Goal: Register for event/course

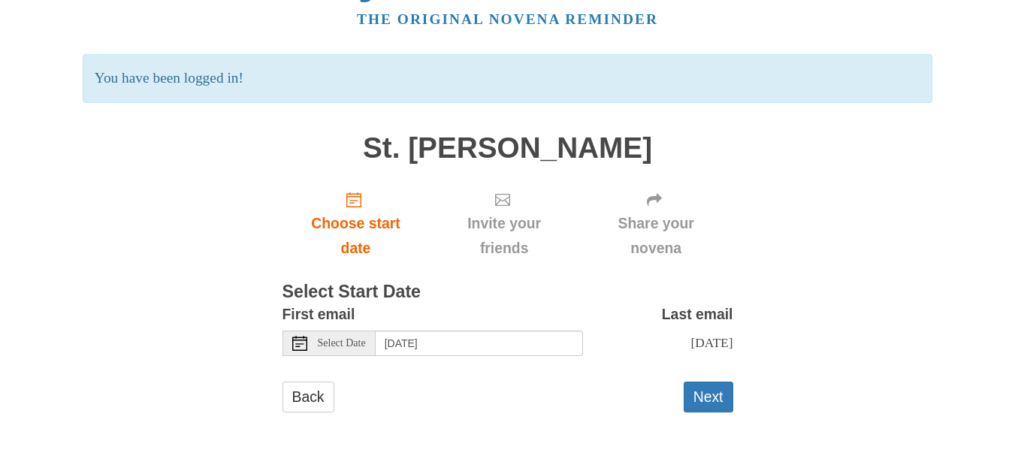
scroll to position [78, 0]
click at [502, 331] on input "[DATE]" at bounding box center [479, 344] width 207 height 26
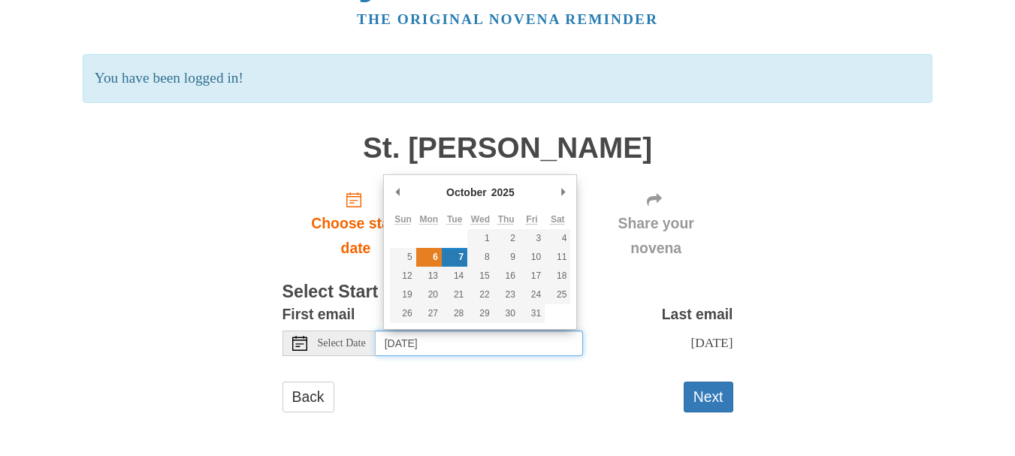
type input "[DATE]"
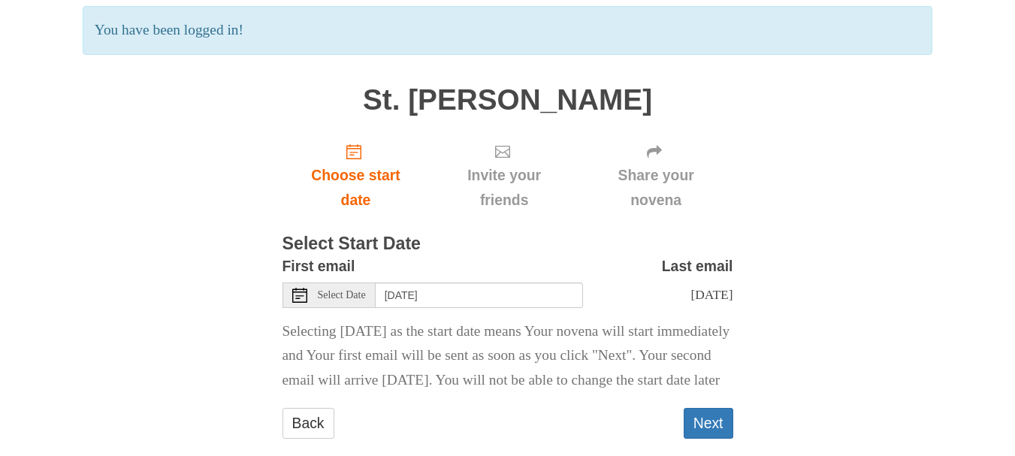
scroll to position [177, 0]
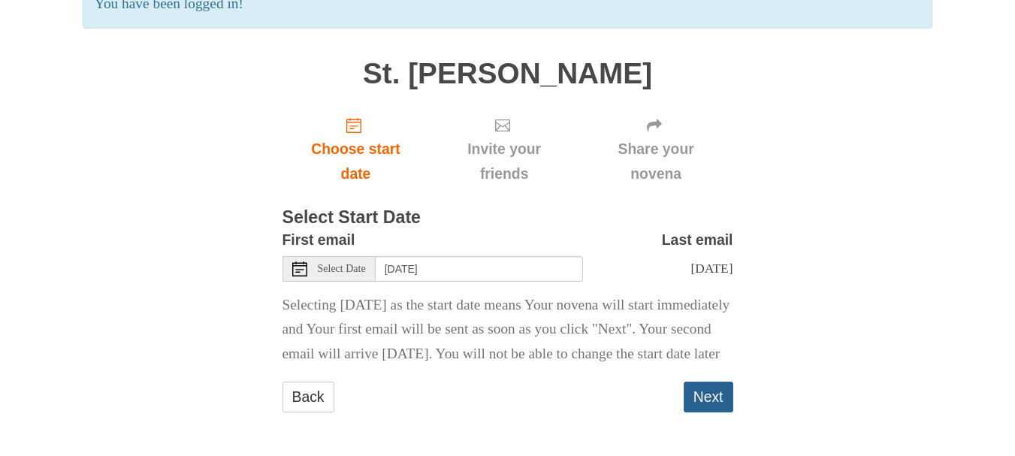
click at [705, 389] on button "Next" at bounding box center [709, 397] width 50 height 31
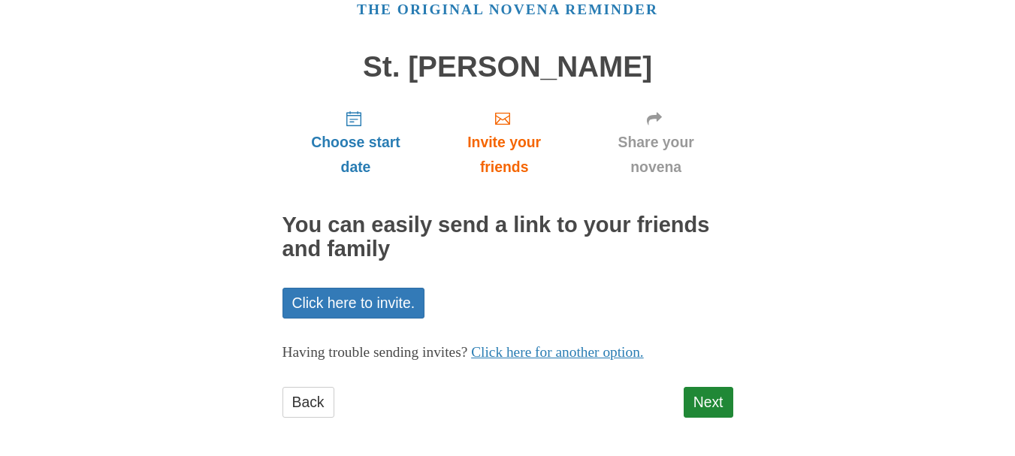
scroll to position [79, 0]
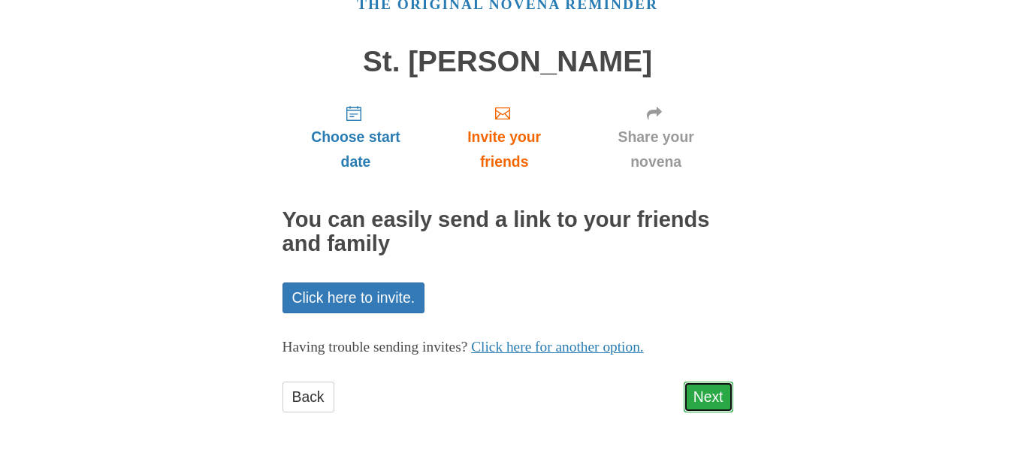
click at [714, 397] on link "Next" at bounding box center [709, 397] width 50 height 31
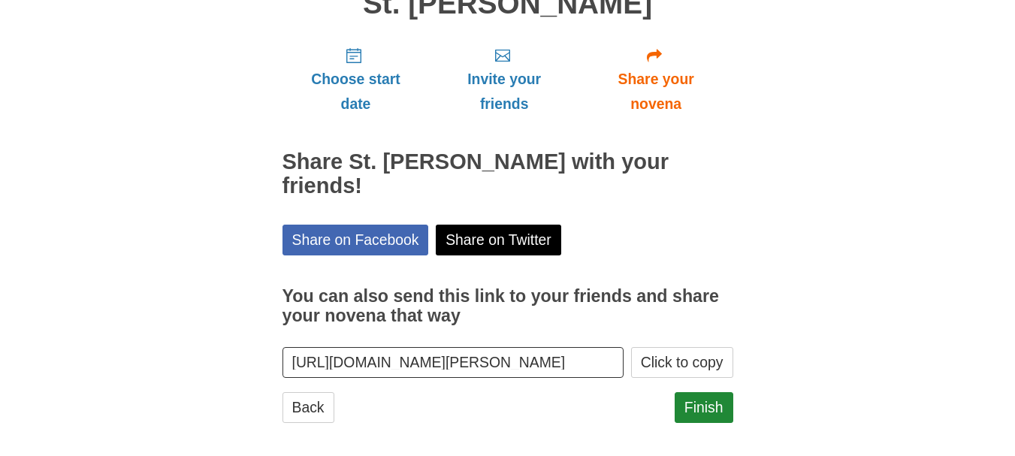
scroll to position [147, 0]
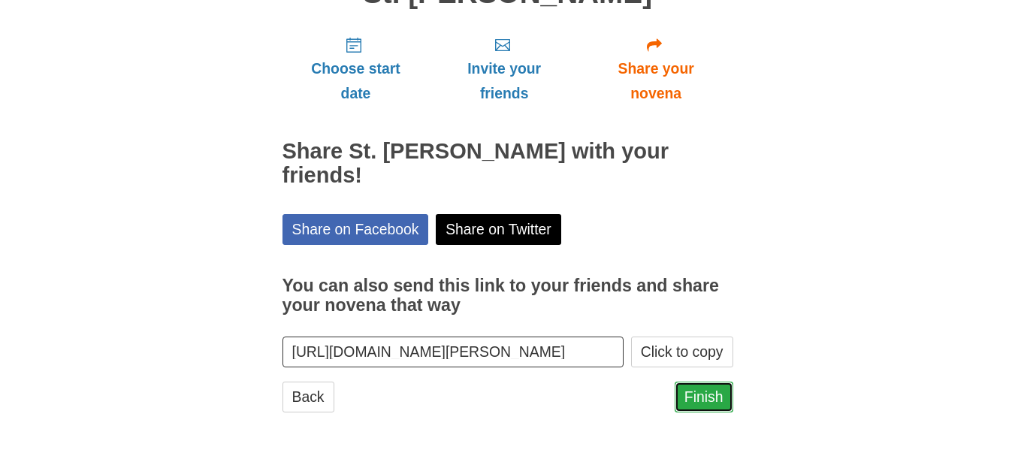
click at [696, 393] on link "Finish" at bounding box center [704, 397] width 59 height 31
